Goal: Download file/media

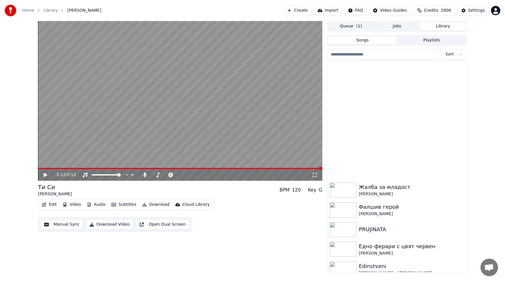
scroll to position [171, 0]
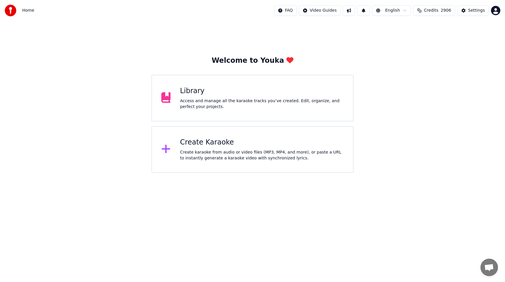
click at [451, 94] on div "Welcome to Youka Library Access and manage all the karaoke tracks you’ve create…" at bounding box center [252, 97] width 505 height 152
click at [214, 100] on div "Access and manage all the karaoke tracks you’ve created. Edit, organize, and pe…" at bounding box center [262, 104] width 164 height 12
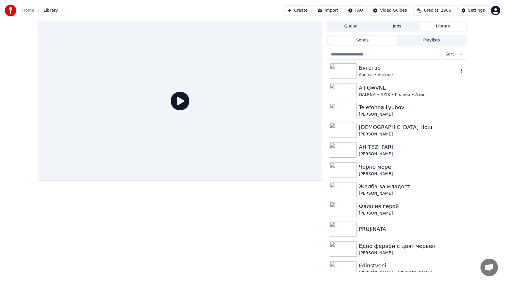
click at [374, 72] on div "Авеню • Avenue" at bounding box center [409, 75] width 100 height 6
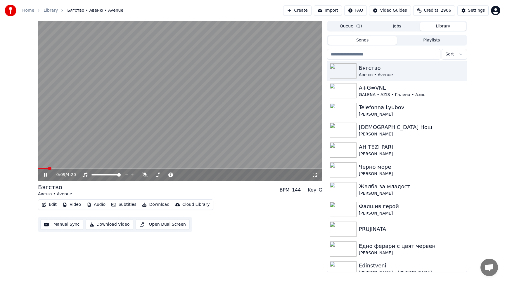
click at [45, 176] on icon at bounding box center [50, 175] width 14 height 5
click at [144, 176] on icon at bounding box center [145, 175] width 6 height 5
click at [166, 176] on span at bounding box center [166, 175] width 4 height 4
click at [44, 176] on icon at bounding box center [46, 175] width 4 height 4
click at [82, 170] on div "0:10 / 4:20" at bounding box center [180, 175] width 284 height 12
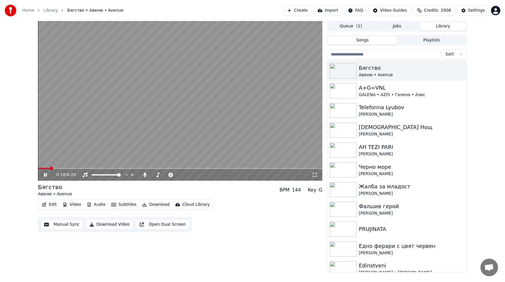
click at [87, 169] on span at bounding box center [180, 168] width 284 height 1
click at [46, 176] on icon at bounding box center [45, 175] width 3 height 4
click at [155, 205] on button "Download" at bounding box center [156, 205] width 32 height 8
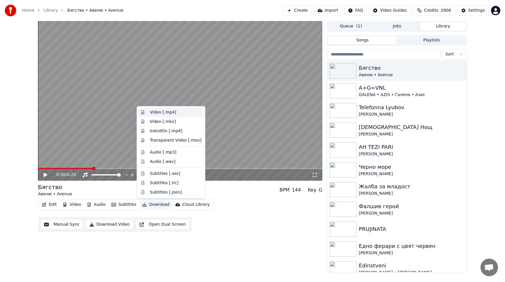
click at [167, 115] on div "Video [.mp4]" at bounding box center [163, 113] width 26 height 6
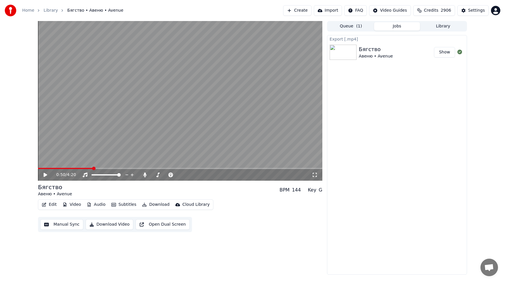
click at [446, 55] on button "Show" at bounding box center [444, 52] width 21 height 11
click at [443, 30] on button "Library" at bounding box center [443, 26] width 46 height 8
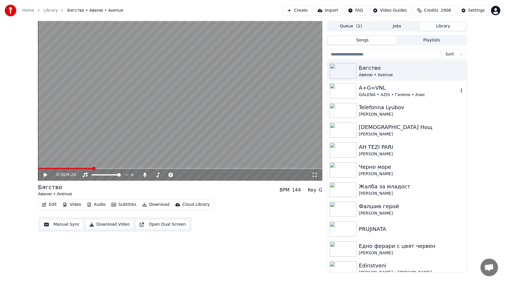
click at [386, 89] on div "A+G=VNL" at bounding box center [409, 88] width 100 height 8
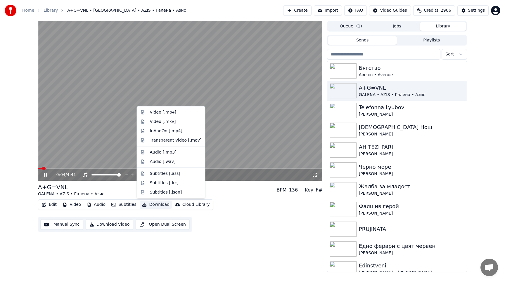
click at [161, 205] on button "Download" at bounding box center [156, 205] width 32 height 8
click at [164, 114] on div "Video [.mp4]" at bounding box center [163, 113] width 26 height 6
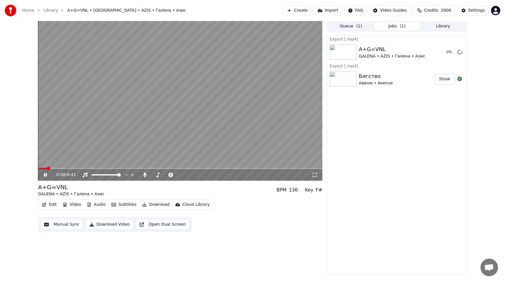
click at [46, 177] on icon at bounding box center [50, 175] width 14 height 5
click at [442, 52] on button "Show" at bounding box center [444, 52] width 21 height 11
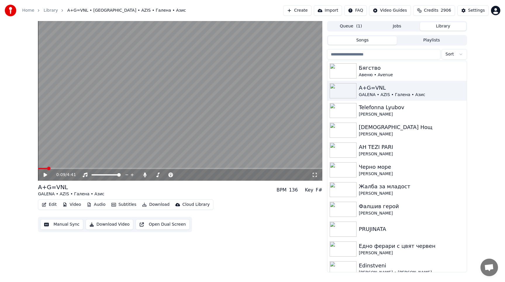
click at [443, 27] on button "Library" at bounding box center [443, 26] width 46 height 8
click at [372, 110] on div "Telefonna Lyubov" at bounding box center [409, 107] width 100 height 8
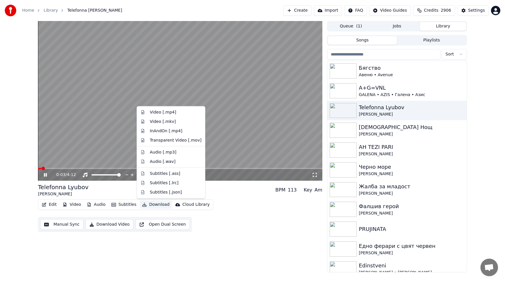
click at [157, 205] on button "Download" at bounding box center [156, 205] width 32 height 8
click at [167, 110] on div "Video [.mp4]" at bounding box center [163, 113] width 26 height 6
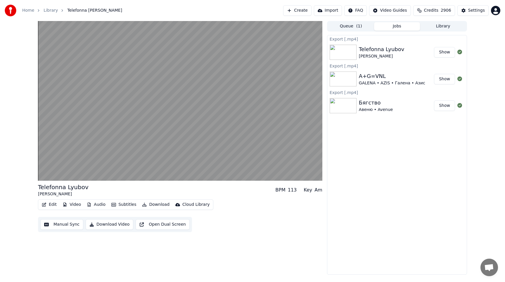
click at [446, 51] on button "Show" at bounding box center [444, 52] width 21 height 11
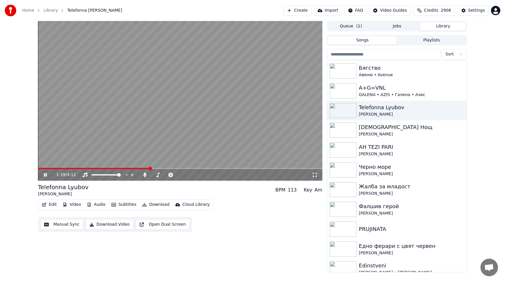
click at [449, 26] on button "Library" at bounding box center [443, 26] width 46 height 8
click at [380, 135] on div "[PERSON_NAME]" at bounding box center [409, 134] width 100 height 6
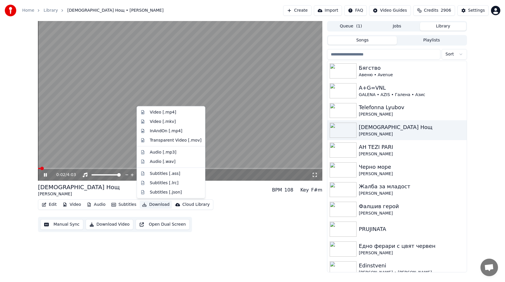
click at [155, 206] on button "Download" at bounding box center [156, 205] width 32 height 8
click at [168, 111] on div "Video [.mp4]" at bounding box center [163, 113] width 26 height 6
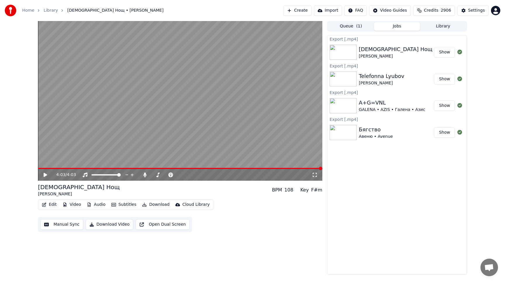
click at [443, 28] on button "Library" at bounding box center [443, 26] width 46 height 8
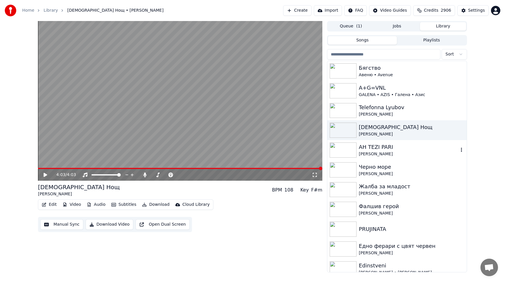
click at [399, 147] on div "AH TEZI PARI" at bounding box center [409, 147] width 100 height 8
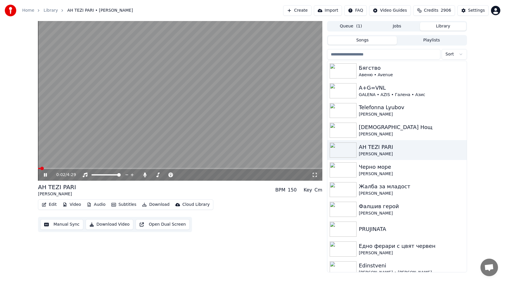
click at [150, 208] on button "Download" at bounding box center [156, 205] width 32 height 8
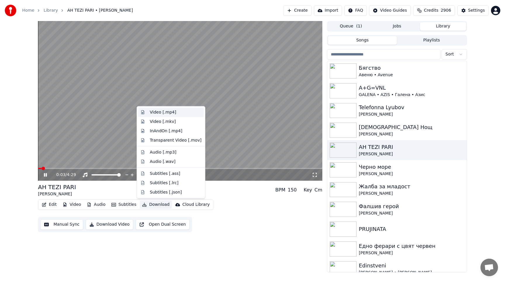
click at [169, 113] on div "Video [.mp4]" at bounding box center [163, 113] width 26 height 6
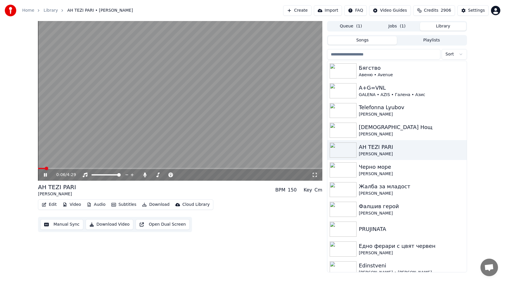
click at [443, 28] on button "Library" at bounding box center [443, 26] width 46 height 8
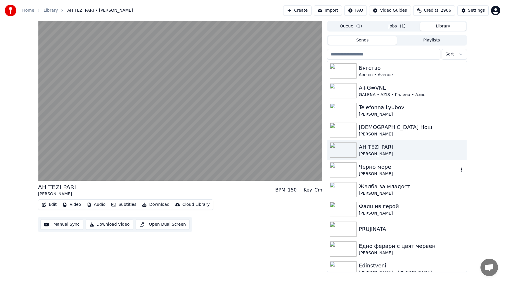
click at [391, 172] on div "[PERSON_NAME]" at bounding box center [409, 174] width 100 height 6
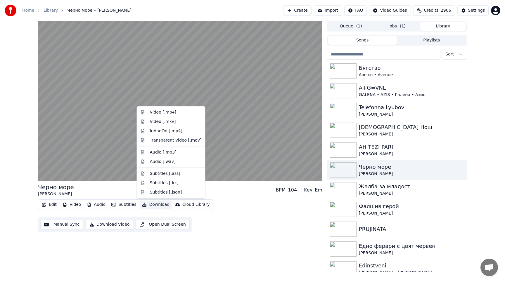
click at [158, 206] on button "Download" at bounding box center [156, 205] width 32 height 8
click at [169, 114] on div "Video [.mp4]" at bounding box center [163, 113] width 26 height 6
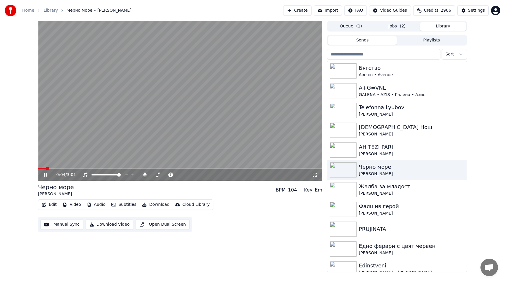
click at [442, 24] on button "Library" at bounding box center [443, 26] width 46 height 8
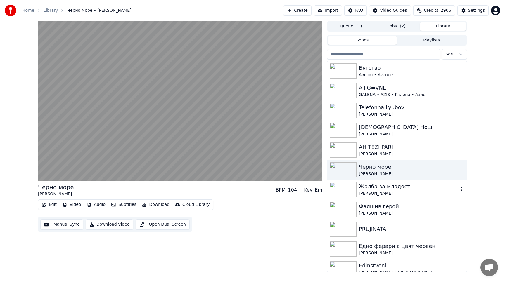
click at [390, 188] on div "Жалба за младост" at bounding box center [409, 187] width 100 height 8
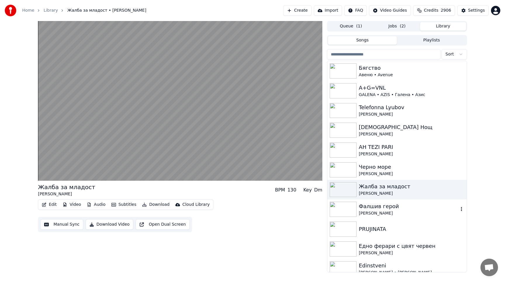
click at [387, 207] on div "Фалшив герой" at bounding box center [409, 206] width 100 height 8
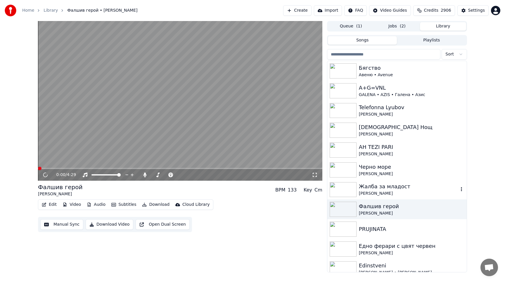
click at [392, 194] on div "[PERSON_NAME]" at bounding box center [409, 194] width 100 height 6
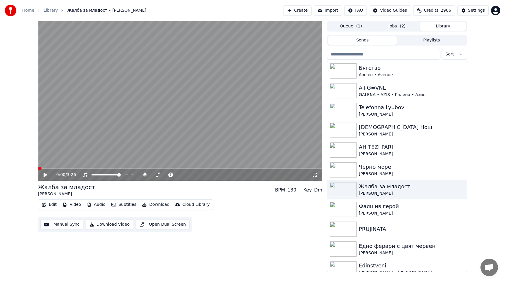
click at [155, 205] on button "Download" at bounding box center [156, 205] width 32 height 8
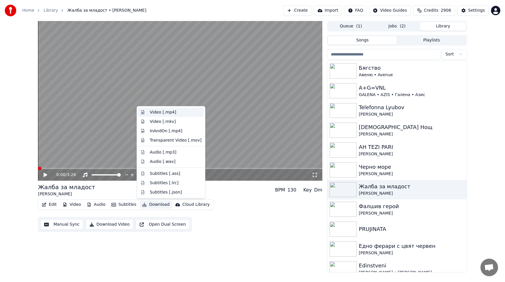
click at [169, 110] on div "Video [.mp4]" at bounding box center [163, 113] width 26 height 6
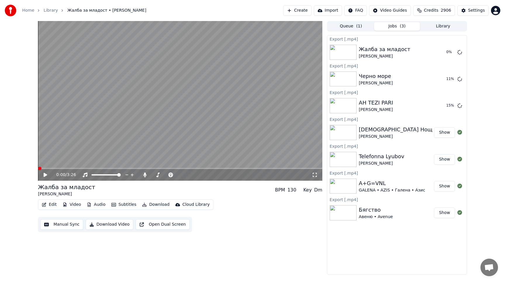
click at [444, 26] on button "Library" at bounding box center [443, 26] width 46 height 8
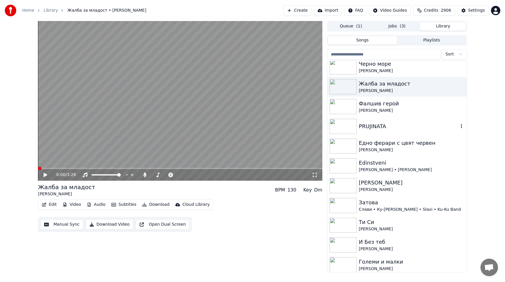
scroll to position [105, 0]
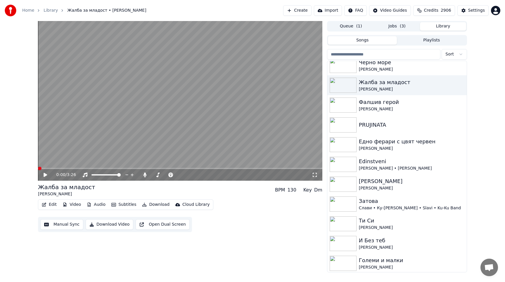
click at [44, 177] on icon at bounding box center [50, 175] width 14 height 5
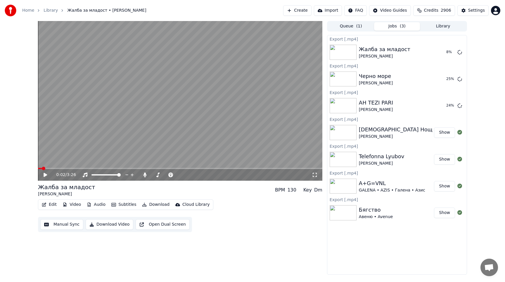
click at [389, 29] on button "Jobs ( 3 )" at bounding box center [397, 26] width 46 height 8
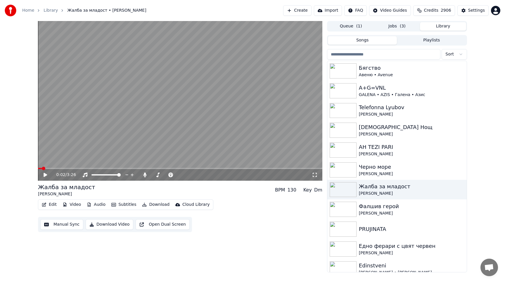
click at [431, 27] on button "Library" at bounding box center [443, 26] width 46 height 8
click at [379, 206] on div "Фалшив герой" at bounding box center [409, 206] width 100 height 8
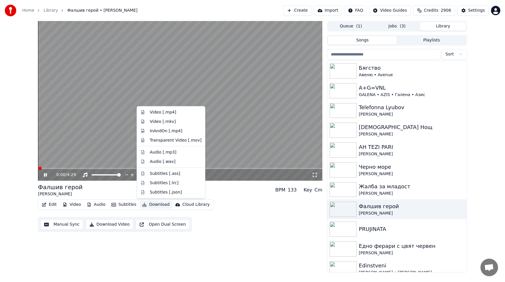
click at [151, 203] on button "Download" at bounding box center [156, 205] width 32 height 8
click at [175, 113] on div "Video [.mp4]" at bounding box center [176, 113] width 52 height 6
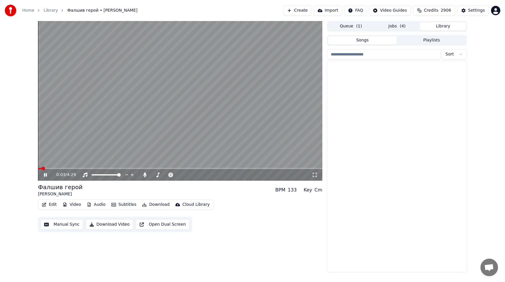
click at [439, 27] on button "Library" at bounding box center [443, 26] width 46 height 8
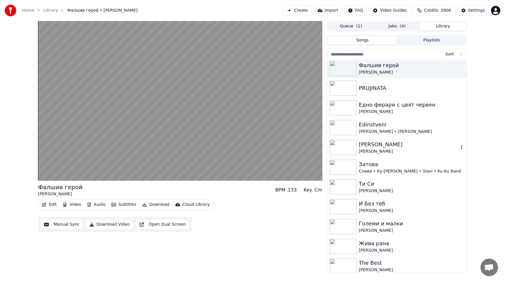
scroll to position [144, 0]
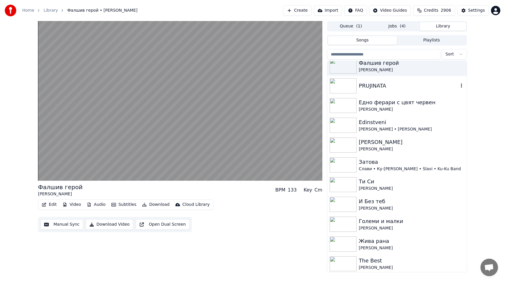
click at [383, 85] on div "PRUJINATA" at bounding box center [409, 86] width 100 height 8
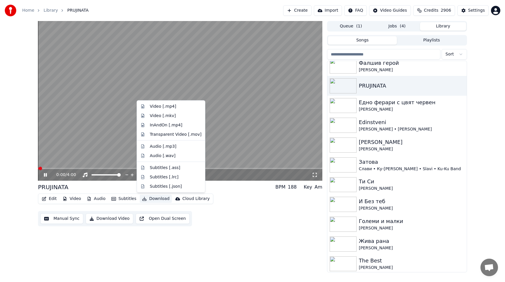
click at [152, 200] on button "Download" at bounding box center [156, 199] width 32 height 8
click at [175, 107] on div "Video [.mp4]" at bounding box center [176, 107] width 52 height 6
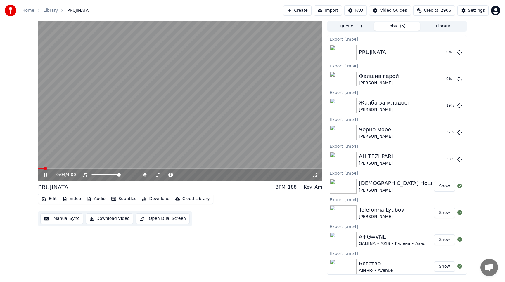
click at [443, 27] on button "Library" at bounding box center [443, 26] width 46 height 8
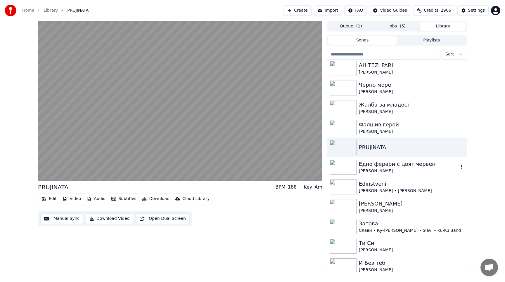
scroll to position [92, 0]
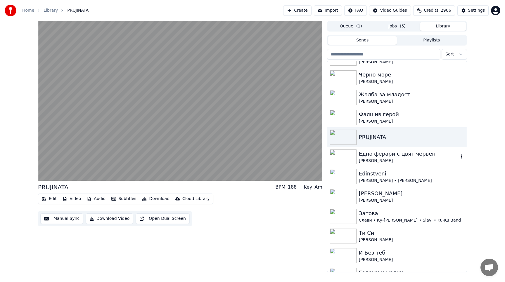
click at [382, 162] on div "[PERSON_NAME]" at bounding box center [409, 161] width 100 height 6
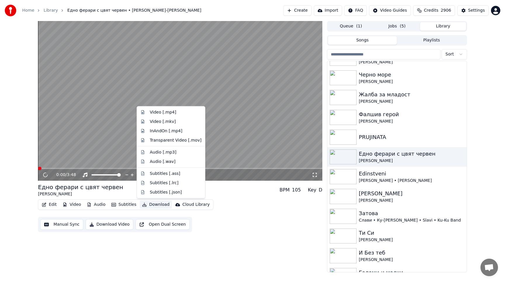
click at [149, 204] on button "Download" at bounding box center [156, 205] width 32 height 8
click at [165, 112] on div "Video [.mp4]" at bounding box center [163, 113] width 26 height 6
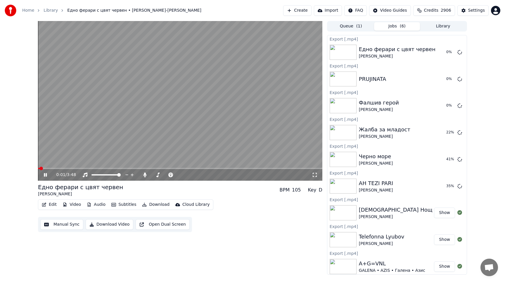
click at [434, 25] on button "Library" at bounding box center [443, 26] width 46 height 8
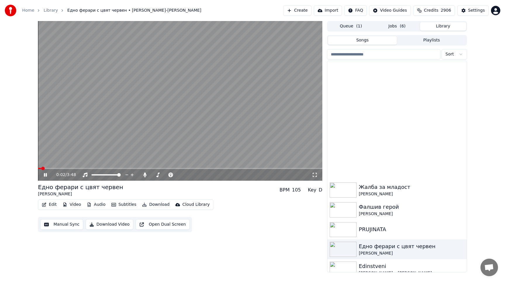
scroll to position [120, 0]
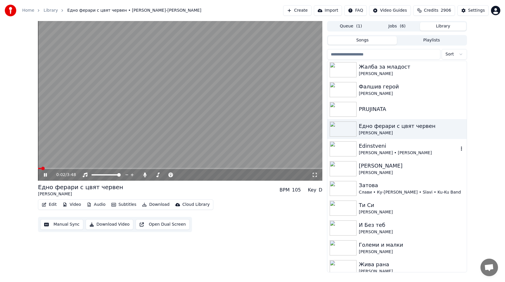
click at [394, 152] on div "[PERSON_NAME] • [PERSON_NAME]" at bounding box center [409, 153] width 100 height 6
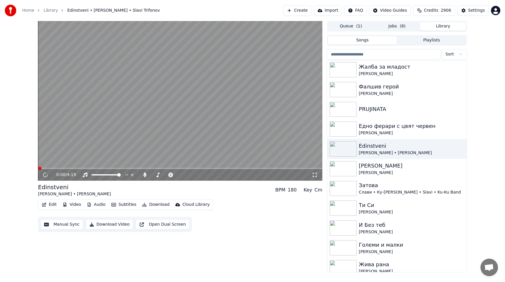
click at [161, 205] on button "Download" at bounding box center [156, 205] width 32 height 8
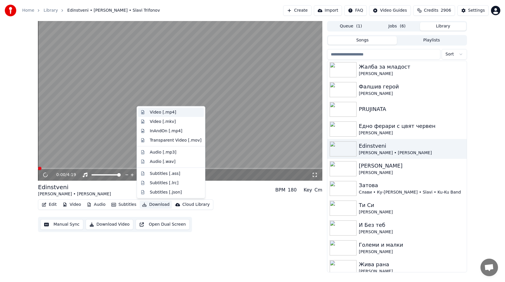
click at [176, 113] on div "Video [.mp4]" at bounding box center [176, 113] width 52 height 6
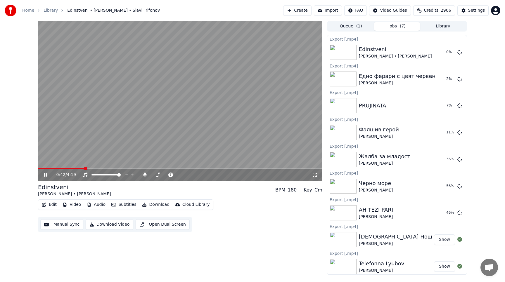
click at [46, 174] on icon at bounding box center [45, 175] width 3 height 4
click at [451, 27] on button "Library" at bounding box center [443, 26] width 46 height 8
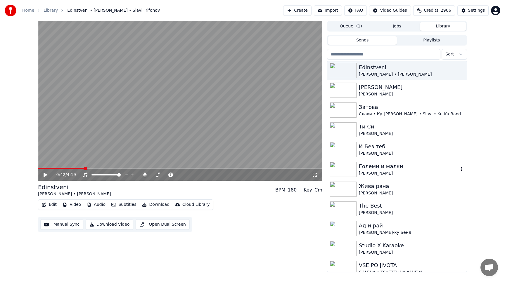
scroll to position [205, 0]
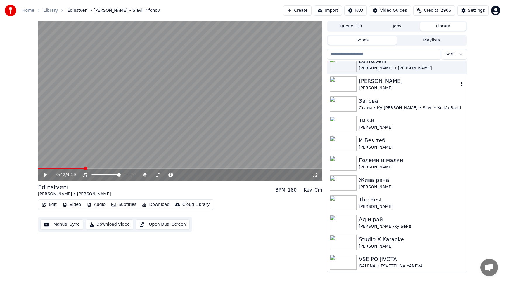
click at [388, 85] on div "[PERSON_NAME]" at bounding box center [409, 88] width 100 height 6
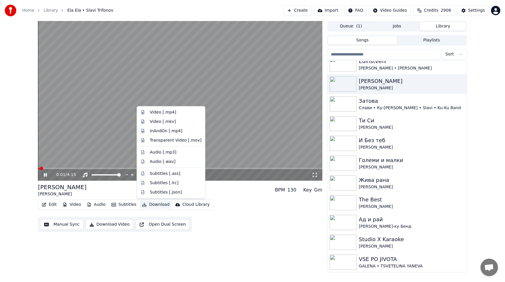
click at [150, 207] on button "Download" at bounding box center [156, 205] width 32 height 8
click at [185, 114] on div "Video [.mp4]" at bounding box center [176, 113] width 52 height 6
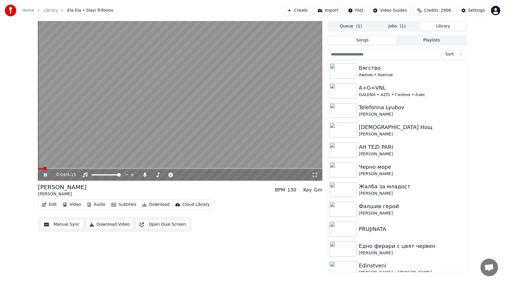
click at [448, 27] on button "Library" at bounding box center [443, 26] width 46 height 8
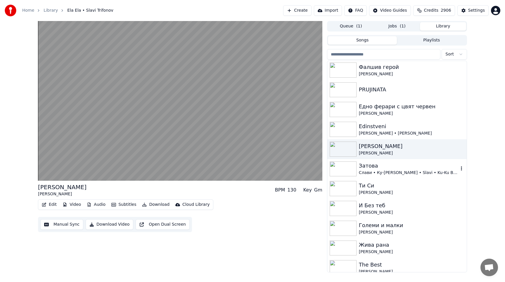
scroll to position [94, 0]
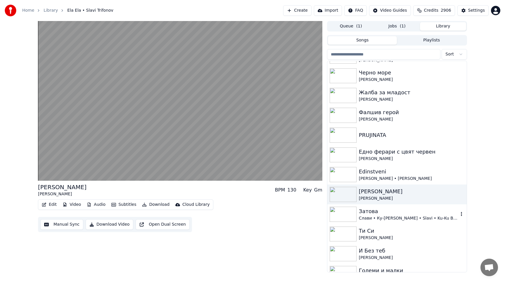
click at [383, 210] on div "Затова" at bounding box center [409, 211] width 100 height 8
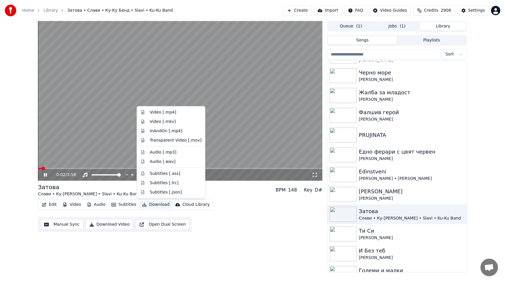
click at [150, 205] on button "Download" at bounding box center [156, 205] width 32 height 8
click at [159, 110] on div "Video [.mp4]" at bounding box center [163, 113] width 26 height 6
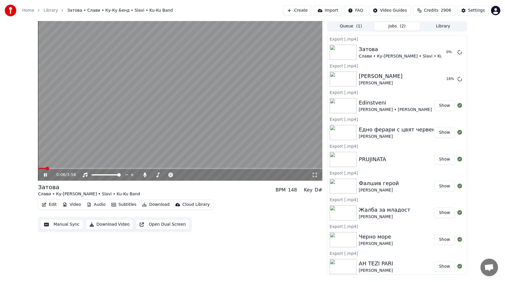
click at [439, 27] on button "Library" at bounding box center [443, 26] width 46 height 8
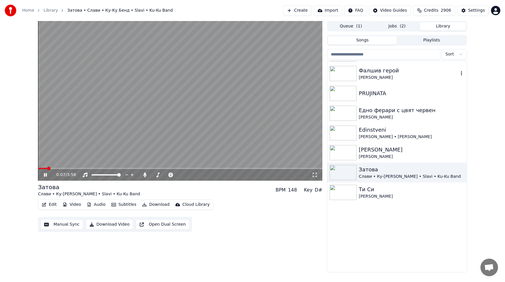
scroll to position [205, 0]
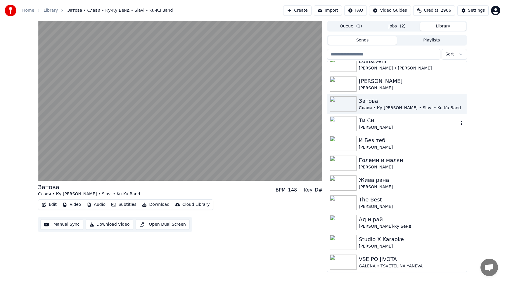
click at [389, 126] on div "[PERSON_NAME]" at bounding box center [409, 128] width 100 height 6
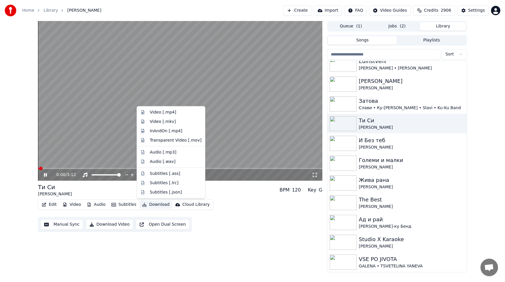
click at [160, 206] on button "Download" at bounding box center [156, 205] width 32 height 8
click at [173, 111] on div "Video [.mp4]" at bounding box center [163, 113] width 26 height 6
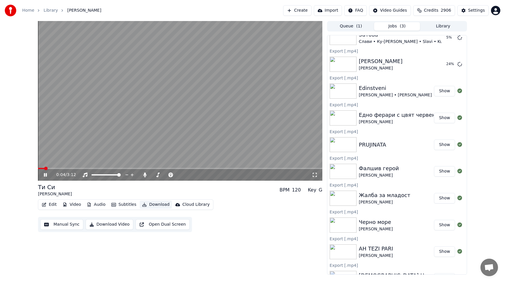
scroll to position [136, 0]
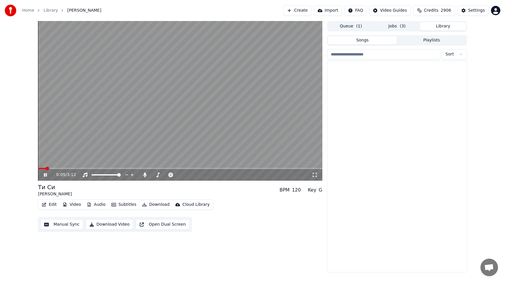
click at [445, 25] on button "Library" at bounding box center [443, 26] width 46 height 8
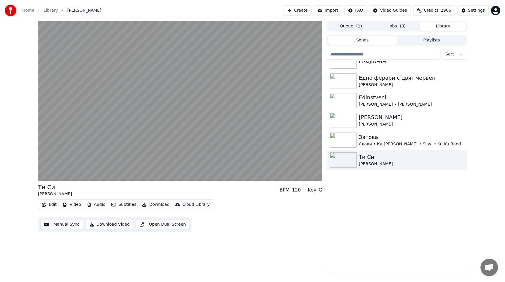
scroll to position [205, 0]
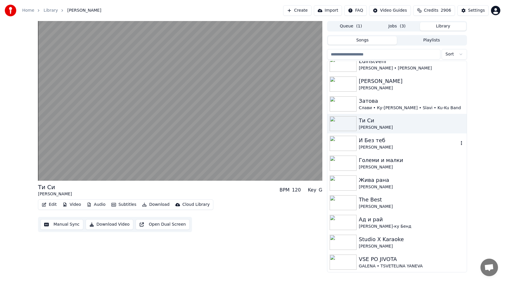
click at [388, 143] on div "И Без теб" at bounding box center [409, 140] width 100 height 8
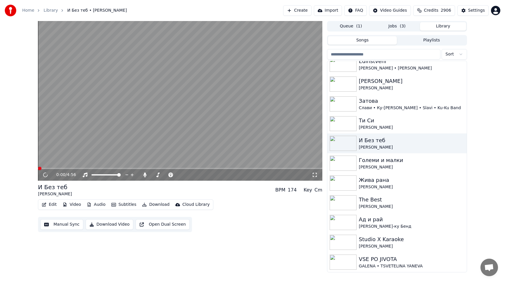
click at [159, 205] on button "Download" at bounding box center [156, 205] width 32 height 8
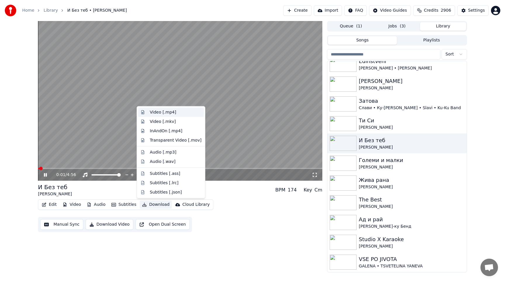
click at [185, 113] on div "Video [.mp4]" at bounding box center [176, 113] width 52 height 6
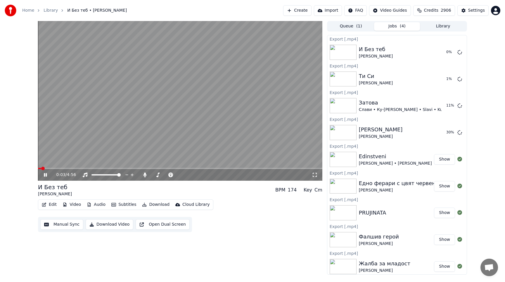
click at [453, 26] on button "Library" at bounding box center [443, 26] width 46 height 8
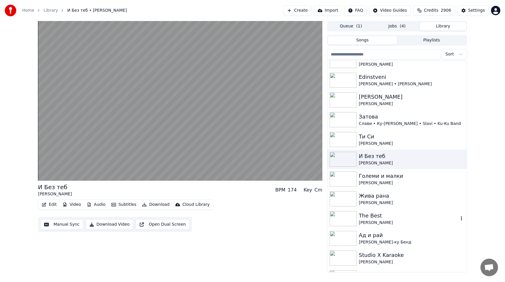
scroll to position [205, 0]
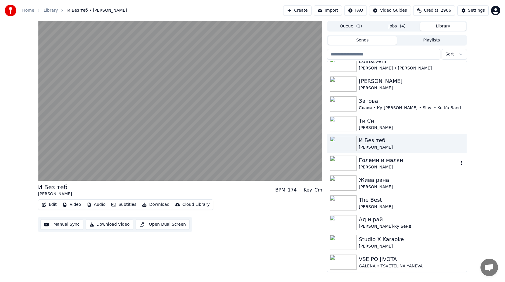
click at [389, 165] on div "[PERSON_NAME]" at bounding box center [409, 167] width 100 height 6
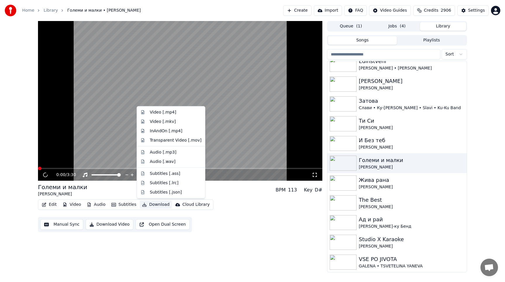
click at [161, 204] on button "Download" at bounding box center [156, 205] width 32 height 8
click at [172, 111] on div "Video [.mp4]" at bounding box center [163, 113] width 26 height 6
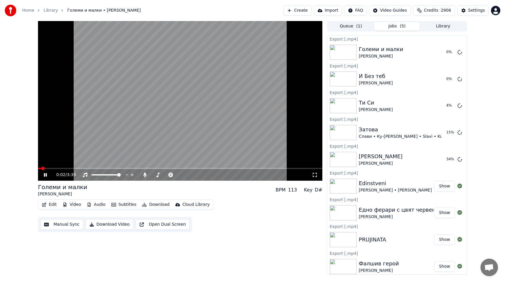
click at [441, 29] on button "Library" at bounding box center [443, 26] width 46 height 8
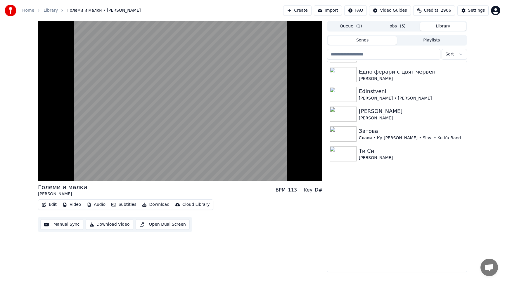
scroll to position [205, 0]
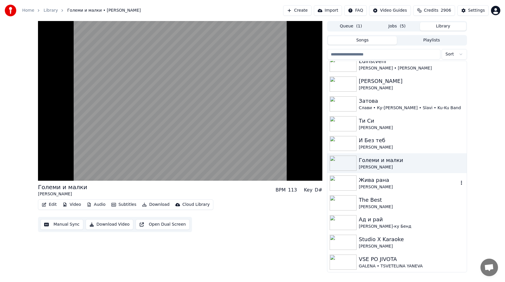
click at [406, 181] on div "Жива рана" at bounding box center [409, 180] width 100 height 8
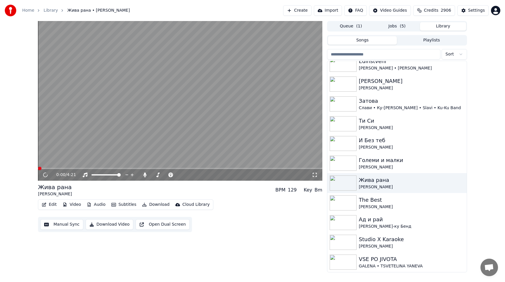
click at [152, 206] on button "Download" at bounding box center [156, 205] width 32 height 8
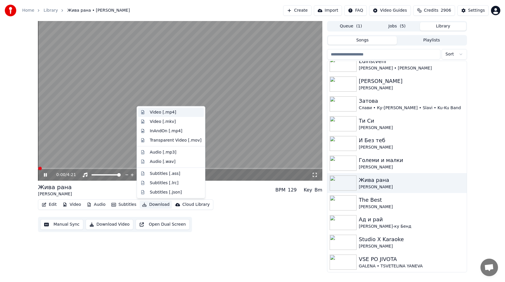
click at [164, 110] on div "Video [.mp4]" at bounding box center [163, 113] width 26 height 6
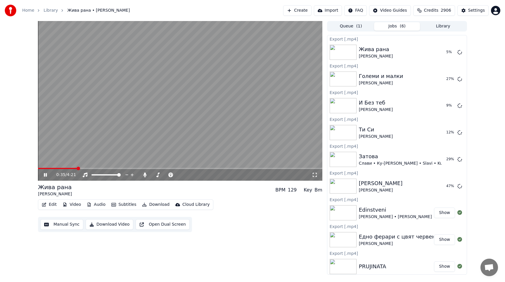
click at [46, 176] on icon at bounding box center [45, 175] width 3 height 4
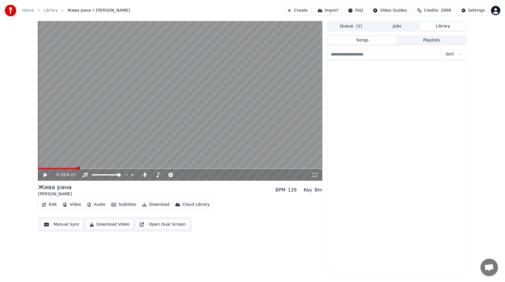
click at [441, 25] on button "Library" at bounding box center [443, 26] width 46 height 8
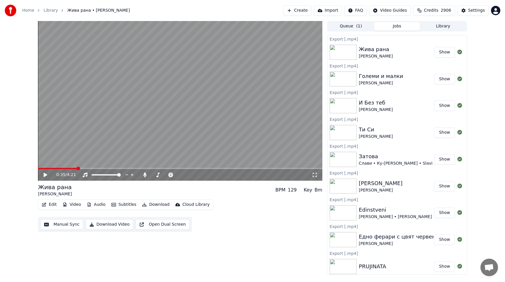
click at [398, 27] on button "Jobs" at bounding box center [397, 26] width 46 height 8
click at [449, 27] on button "Library" at bounding box center [443, 26] width 46 height 8
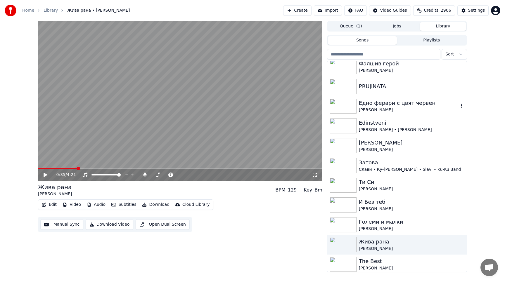
scroll to position [205, 0]
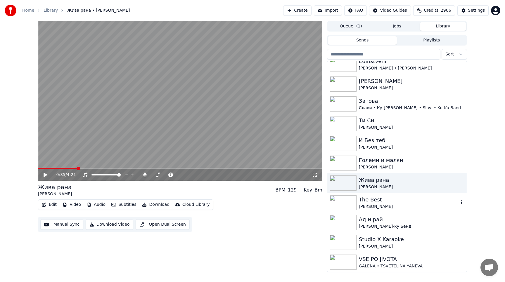
click at [405, 210] on div "The Best [PERSON_NAME]" at bounding box center [396, 203] width 139 height 20
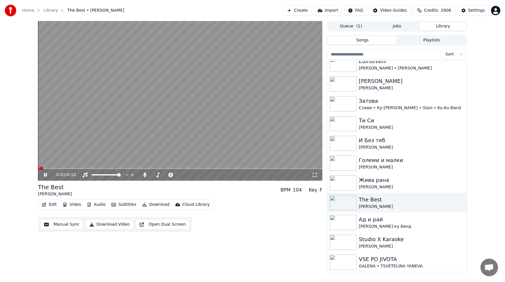
click at [155, 203] on button "Download" at bounding box center [156, 205] width 32 height 8
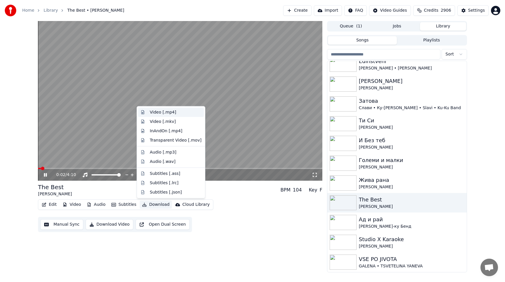
click at [170, 112] on div "Video [.mp4]" at bounding box center [163, 113] width 26 height 6
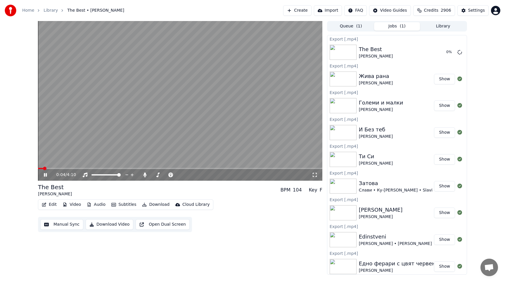
click at [450, 26] on button "Library" at bounding box center [443, 26] width 46 height 8
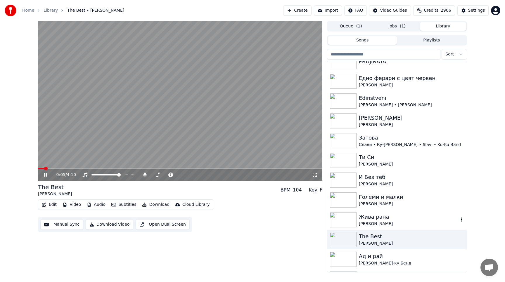
scroll to position [205, 0]
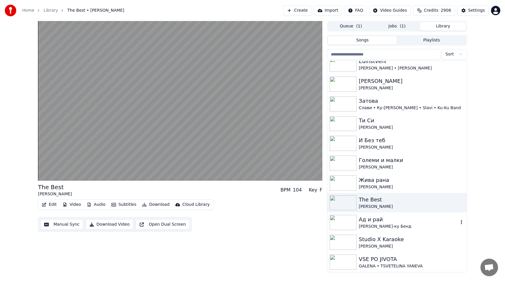
click at [398, 228] on div "[PERSON_NAME]-ку Бенд" at bounding box center [409, 227] width 100 height 6
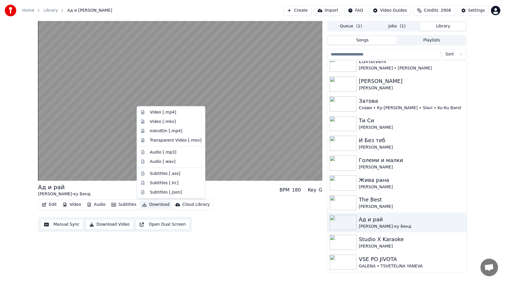
click at [157, 206] on button "Download" at bounding box center [156, 205] width 32 height 8
click at [169, 111] on div "Video [.mp4]" at bounding box center [163, 113] width 26 height 6
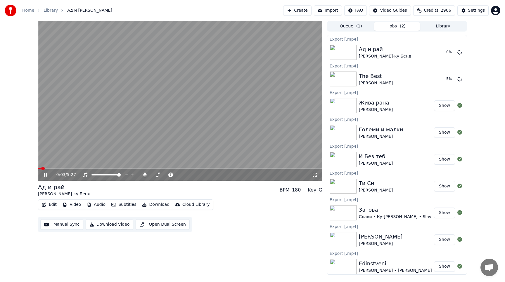
click at [443, 27] on button "Library" at bounding box center [443, 26] width 46 height 8
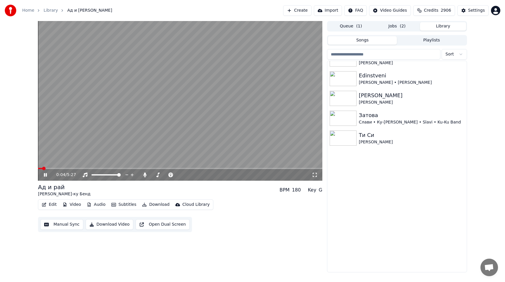
scroll to position [205, 0]
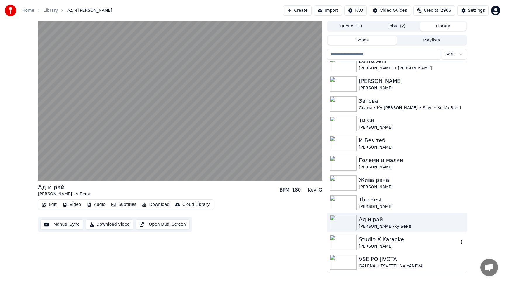
click at [395, 240] on div "Studio X Karaoke" at bounding box center [409, 239] width 100 height 8
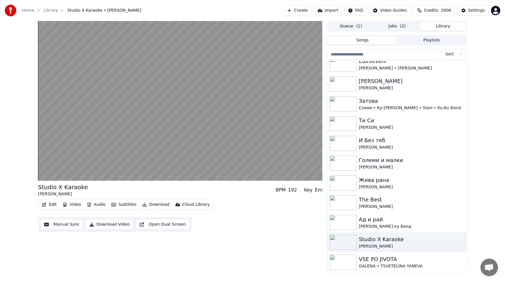
click at [155, 205] on button "Download" at bounding box center [156, 205] width 32 height 8
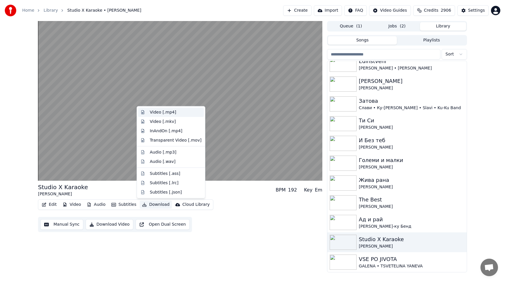
click at [174, 113] on div "Video [.mp4]" at bounding box center [163, 113] width 26 height 6
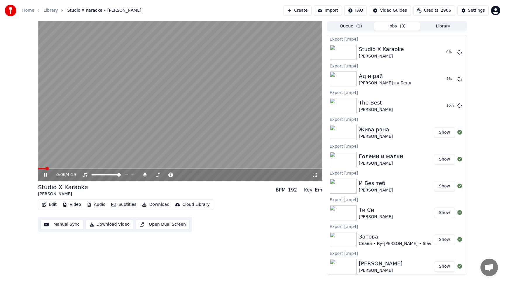
click at [448, 24] on button "Library" at bounding box center [443, 26] width 46 height 8
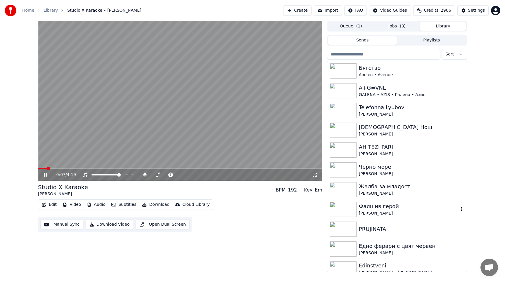
scroll to position [205, 0]
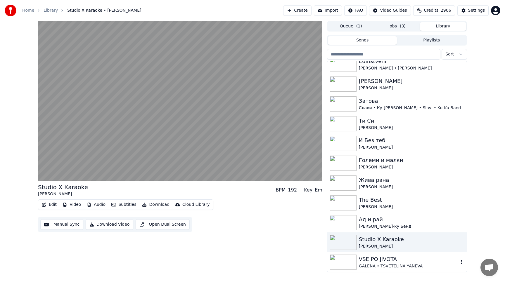
click at [390, 261] on div "VSE PO JIVOTA" at bounding box center [409, 259] width 100 height 8
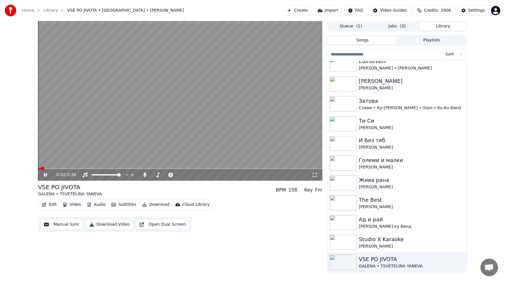
click at [155, 205] on button "Download" at bounding box center [156, 205] width 32 height 8
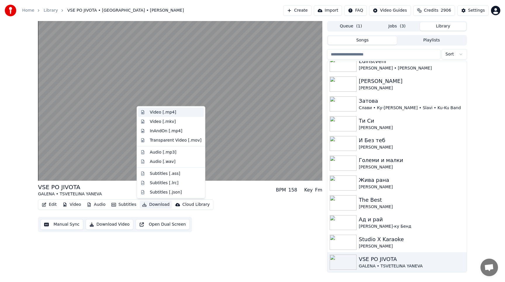
click at [154, 114] on div "Video [.mp4]" at bounding box center [163, 113] width 26 height 6
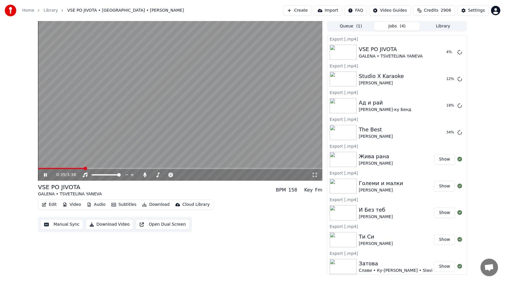
click at [44, 176] on icon at bounding box center [45, 175] width 3 height 4
